Goal: Information Seeking & Learning: Find specific fact

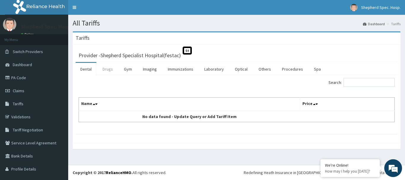
click at [108, 72] on link "Drugs" at bounding box center [108, 69] width 20 height 12
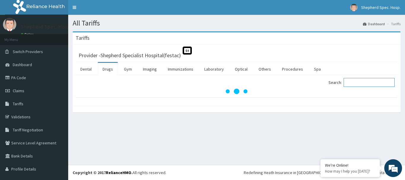
click at [348, 81] on input "Search:" at bounding box center [369, 82] width 51 height 9
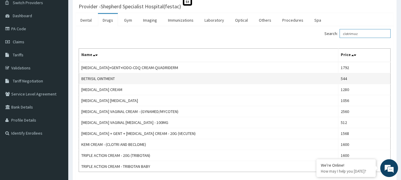
scroll to position [59, 0]
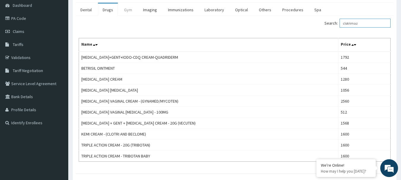
type input "clotrimaz"
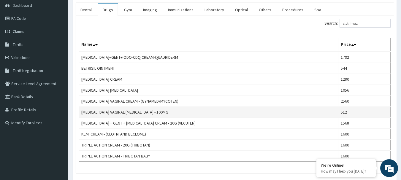
click at [133, 114] on td "[MEDICAL_DATA] VAGINAL [MEDICAL_DATA] - 100MG" at bounding box center [208, 112] width 259 height 11
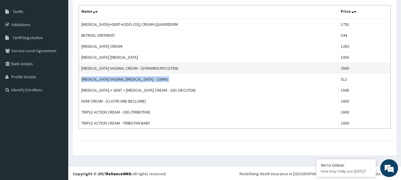
scroll to position [93, 0]
